Goal: Task Accomplishment & Management: Use online tool/utility

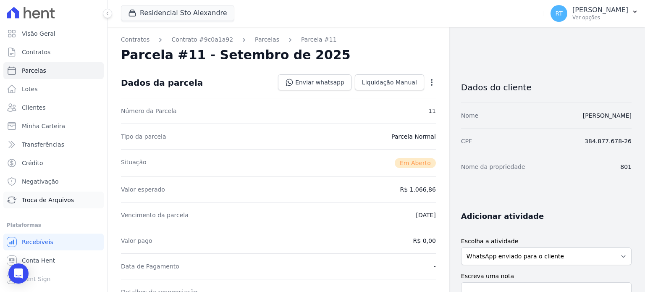
click at [57, 197] on span "Troca de Arquivos" at bounding box center [48, 200] width 52 height 8
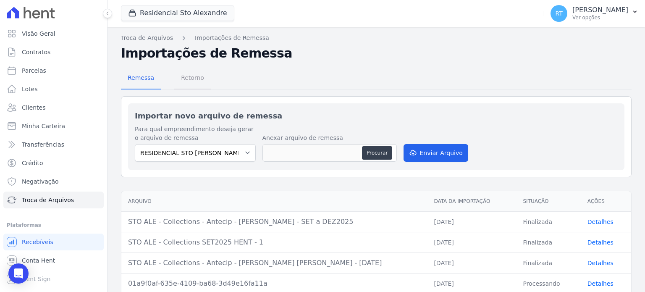
click at [185, 82] on span "Retorno" at bounding box center [192, 77] width 33 height 17
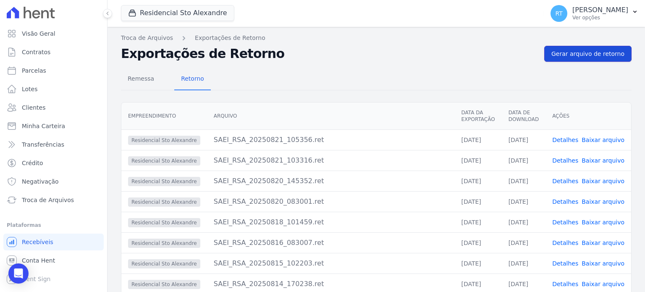
click at [570, 52] on span "Gerar arquivo de retorno" at bounding box center [587, 54] width 73 height 8
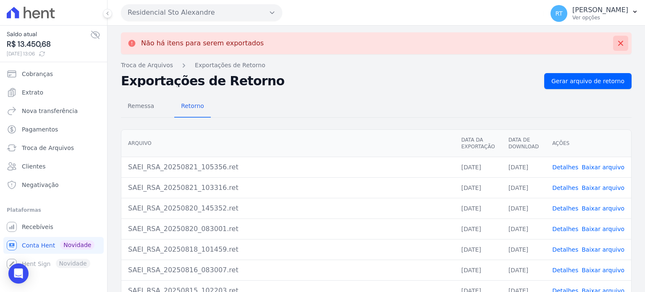
click at [616, 42] on icon at bounding box center [620, 43] width 8 height 8
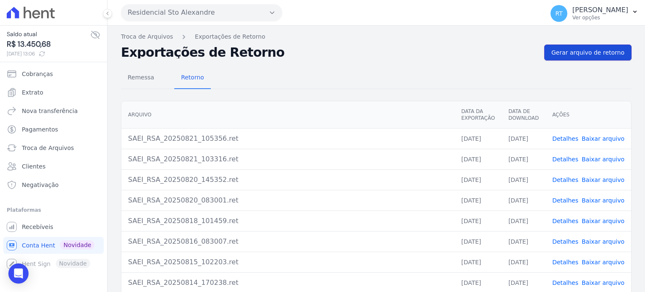
click at [600, 51] on span "Gerar arquivo de retorno" at bounding box center [587, 52] width 73 height 8
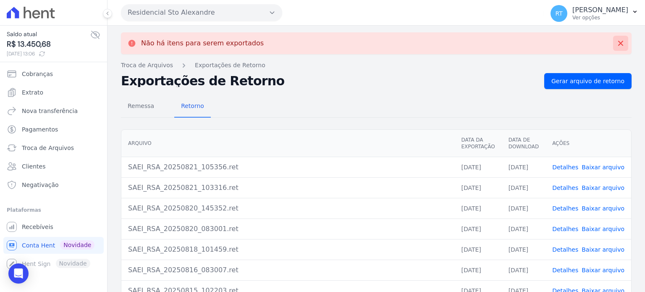
click at [616, 41] on icon at bounding box center [620, 43] width 8 height 8
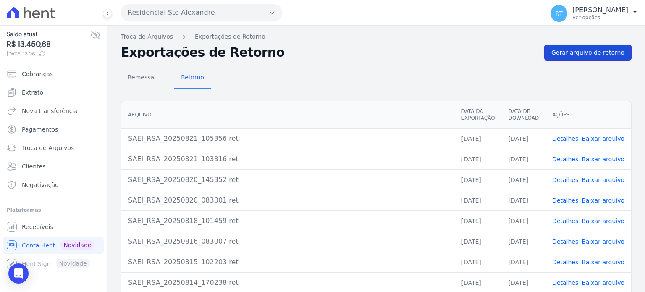
click at [588, 55] on span "Gerar arquivo de retorno" at bounding box center [587, 52] width 73 height 8
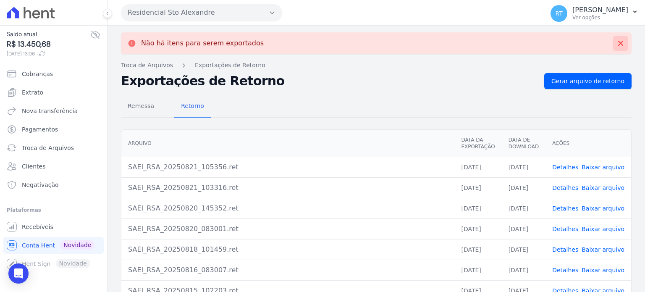
click at [617, 43] on icon at bounding box center [620, 43] width 8 height 8
